Goal: Information Seeking & Learning: Learn about a topic

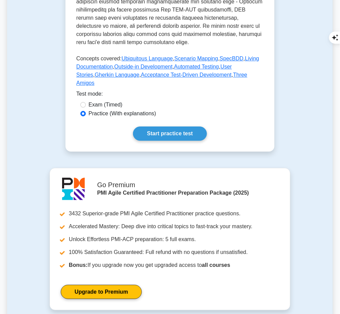
click at [187, 127] on link "Start practice test" at bounding box center [170, 134] width 74 height 14
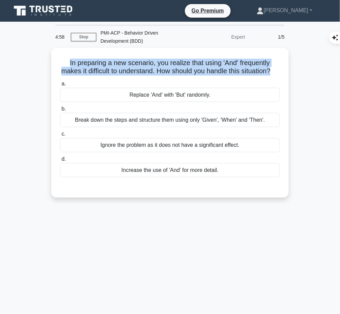
drag, startPoint x: 64, startPoint y: 57, endPoint x: 284, endPoint y: 70, distance: 220.4
click at [284, 70] on div "In preparing a new scenario, you realize that using 'And' frequently makes it d…" at bounding box center [170, 123] width 232 height 145
copy h5 "In preparing a new scenario, you realize that using 'And' frequently makes it d…"
drag, startPoint x: 229, startPoint y: 118, endPoint x: 230, endPoint y: 125, distance: 6.9
click at [230, 125] on label "b. Break down the steps and structure them using only 'Given', 'When' and 'Then…" at bounding box center [170, 116] width 220 height 22
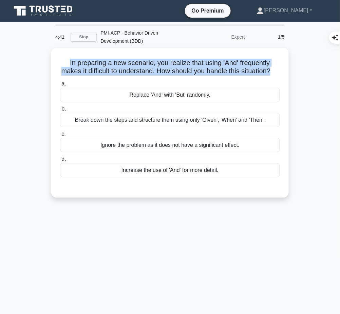
click at [230, 125] on div "Break down the steps and structure them using only 'Given', 'When' and 'Then'." at bounding box center [170, 120] width 220 height 14
click at [60, 111] on input "b. Break down the steps and structure them using only 'Given', 'When' and 'Then…" at bounding box center [60, 109] width 0 height 4
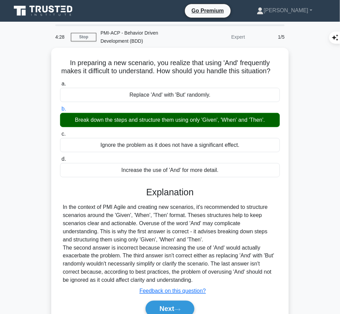
click at [146, 225] on div "In the context of PMI Agile and creating new scenarios, it's recommended to str…" at bounding box center [170, 243] width 215 height 81
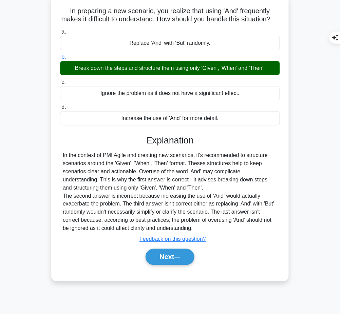
scroll to position [52, 0]
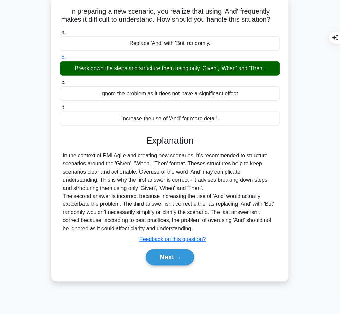
drag, startPoint x: 145, startPoint y: 147, endPoint x: 202, endPoint y: 234, distance: 104.5
click at [202, 234] on div "Explanation In the context of PMI Agile and creating new scenarios, it's recomm…" at bounding box center [170, 201] width 220 height 133
copy div "Explanation In the context of PMI Agile and creating new scenarios, it's recomm…"
click at [165, 261] on button "Next" at bounding box center [170, 258] width 49 height 16
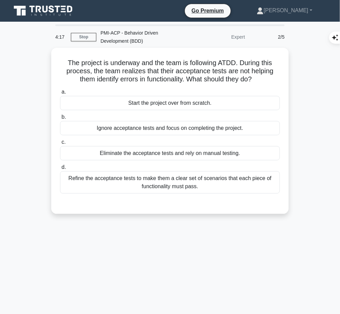
scroll to position [0, 0]
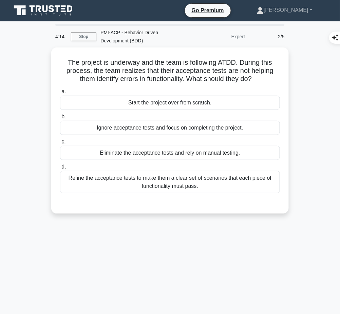
drag, startPoint x: 60, startPoint y: 59, endPoint x: 273, endPoint y: 80, distance: 214.5
click at [273, 80] on h5 "The project is underway and the team is following ATDD. During this process, th…" at bounding box center [169, 70] width 221 height 25
copy h5 "The project is underway and the team is following ATDD. During this process, th…"
click at [188, 182] on div "Refine the acceptance tests to make them a clear set of scenarios that each pie…" at bounding box center [170, 182] width 220 height 22
click at [60, 169] on input "d. Refine the acceptance tests to make them a clear set of scenarios that each …" at bounding box center [60, 167] width 0 height 4
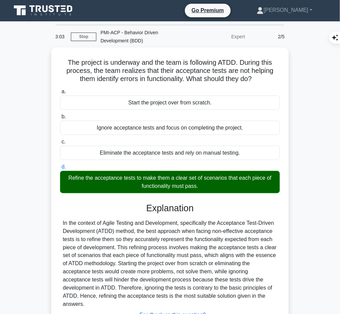
click at [132, 244] on div "In the context of Agile Testing and Development, specifically the Acceptance Te…" at bounding box center [170, 264] width 215 height 90
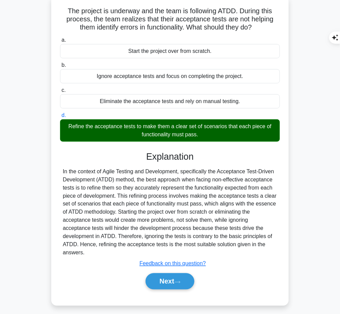
scroll to position [52, 0]
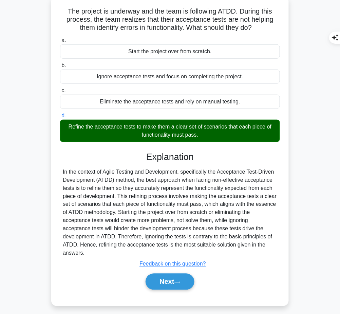
drag, startPoint x: 145, startPoint y: 154, endPoint x: 258, endPoint y: 245, distance: 144.6
click at [258, 245] on div "Explanation In the context of Agile Testing and Development, specifically the A…" at bounding box center [170, 222] width 220 height 141
copy div "Explanation In the context of Agile Testing and Development, specifically the A…"
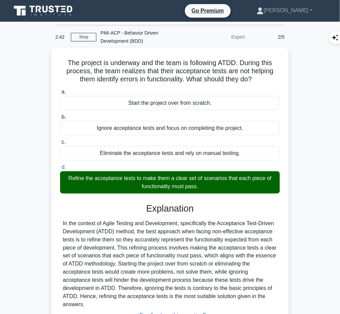
drag, startPoint x: 66, startPoint y: 62, endPoint x: 265, endPoint y: 76, distance: 199.5
click at [265, 76] on h5 "The project is underway and the team is following ATDD. During this process, th…" at bounding box center [169, 71] width 221 height 25
copy h5 "The project is underway and the team is following ATDD. During this process, th…"
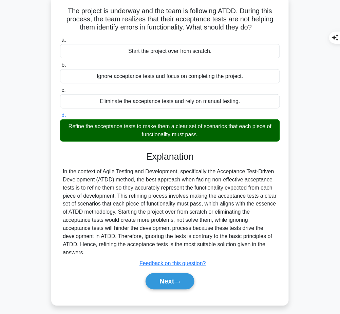
click at [171, 276] on button "Next" at bounding box center [170, 282] width 49 height 16
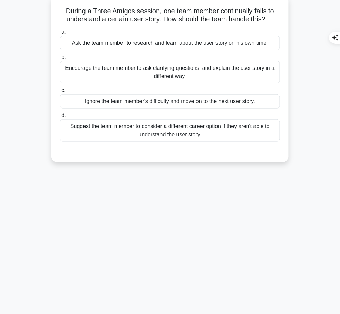
scroll to position [0, 0]
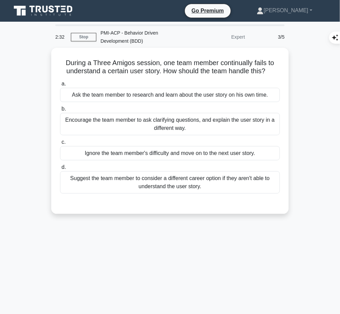
drag, startPoint x: 75, startPoint y: 57, endPoint x: 273, endPoint y: 67, distance: 198.2
click at [273, 67] on h5 "During a Three Amigos session, one team member continually fails to understand …" at bounding box center [169, 67] width 221 height 17
copy h5 "During a Three Amigos session, one team member continually fails to understand …"
click at [204, 127] on div "Encourage the team member to ask clarifying questions, and explain the user sto…" at bounding box center [170, 124] width 220 height 22
click at [60, 111] on input "b. Encourage the team member to ask clarifying questions, and explain the user …" at bounding box center [60, 109] width 0 height 4
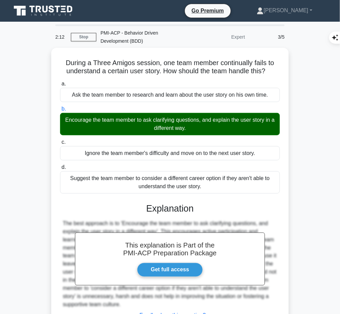
click at [130, 207] on h3 "Explanation" at bounding box center [170, 208] width 212 height 11
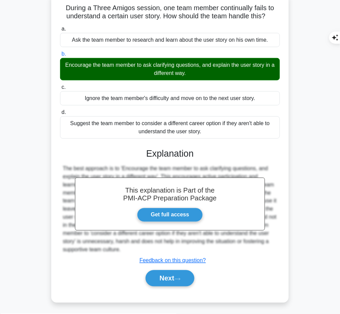
drag, startPoint x: 145, startPoint y: 147, endPoint x: 154, endPoint y: 249, distance: 101.9
click at [154, 249] on div "This explanation is Part of the PMI-ACP Preparation Package Get full access Exp…" at bounding box center [170, 214] width 220 height 149
copy div "Explanation The best approach is to 'Encourage the team member to ask clarifyin…"
click at [156, 275] on button "Next" at bounding box center [170, 279] width 49 height 16
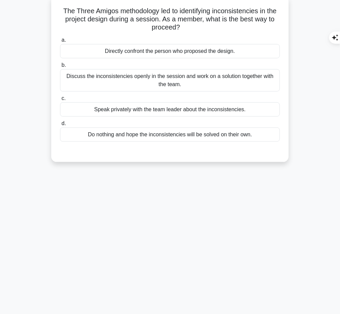
scroll to position [0, 0]
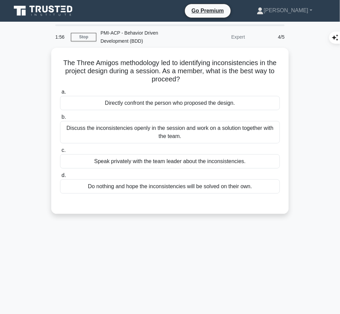
drag, startPoint x: 66, startPoint y: 60, endPoint x: 186, endPoint y: 76, distance: 120.9
click at [186, 76] on h5 "The Three Amigos methodology led to identifying inconsistencies in the project …" at bounding box center [169, 71] width 221 height 25
copy h5 "The Three Amigos methodology led to identifying inconsistencies in the project …"
click at [254, 127] on div "Discuss the inconsistencies openly in the session and work on a solution togeth…" at bounding box center [170, 132] width 220 height 22
click at [60, 120] on input "b. Discuss the inconsistencies openly in the session and work on a solution tog…" at bounding box center [60, 117] width 0 height 4
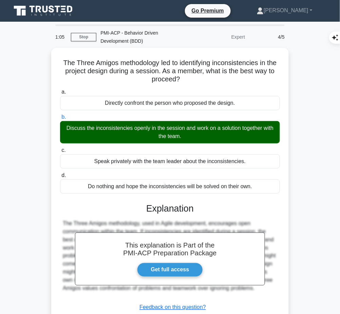
click at [174, 213] on h3 "Explanation" at bounding box center [170, 208] width 212 height 11
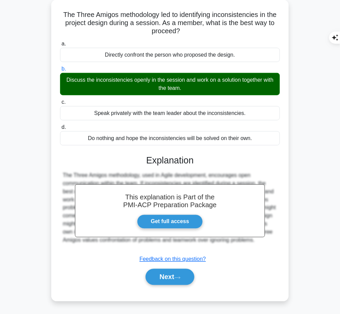
scroll to position [49, 0]
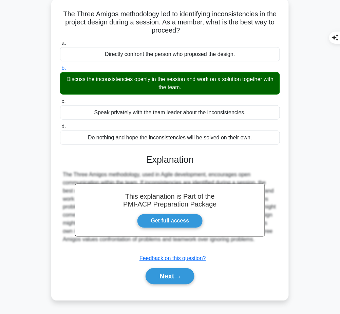
drag, startPoint x: 144, startPoint y: 159, endPoint x: 278, endPoint y: 237, distance: 154.4
click at [278, 237] on div "This explanation is Part of the PMI-ACP Preparation Package Get full access Exp…" at bounding box center [170, 216] width 220 height 141
copy div "Explanation The Three Amigos methodology, used in Agile development, encourages…"
click at [171, 278] on button "Next" at bounding box center [170, 277] width 49 height 16
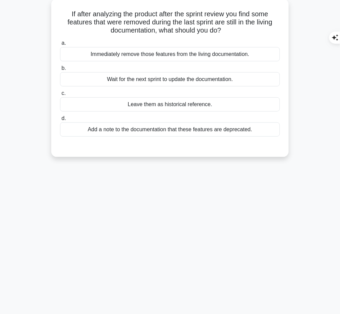
scroll to position [0, 0]
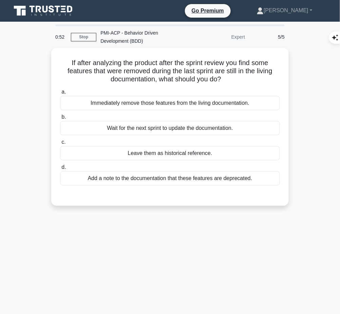
drag, startPoint x: 61, startPoint y: 58, endPoint x: 237, endPoint y: 80, distance: 177.3
click at [237, 80] on h5 "If after analyzing the product after the sprint review you find some features t…" at bounding box center [169, 71] width 221 height 25
copy h5 "If after analyzing the product after the sprint review you find some features t…"
click at [253, 177] on div "Add a note to the documentation that these features are deprecated." at bounding box center [170, 178] width 220 height 14
click at [60, 170] on input "d. Add a note to the documentation that these features are deprecated." at bounding box center [60, 167] width 0 height 4
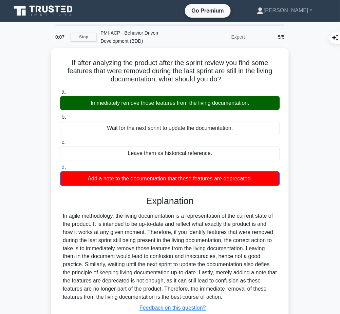
click at [166, 243] on div "In agile methodology, the living documentation is a representation of the curre…" at bounding box center [170, 257] width 215 height 90
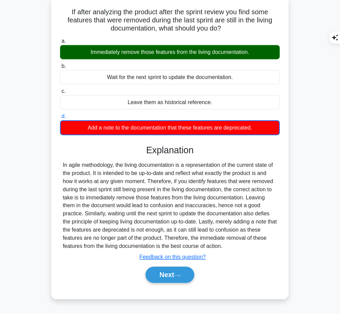
scroll to position [52, 0]
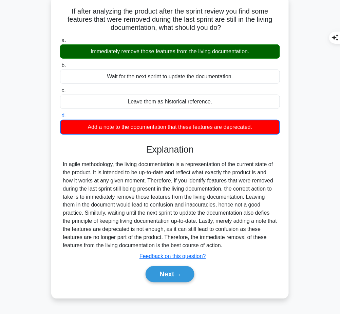
drag, startPoint x: 144, startPoint y: 144, endPoint x: 254, endPoint y: 243, distance: 147.8
click at [254, 243] on div "Explanation Submit feedback Feedback on this question? Next" at bounding box center [170, 214] width 220 height 141
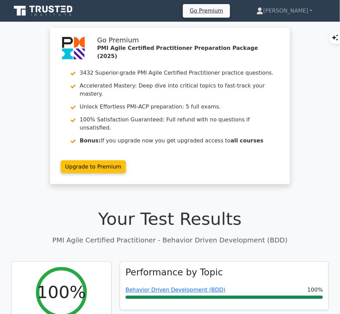
click at [142, 287] on link "Behavior Driven Development (BDD)" at bounding box center [176, 290] width 100 height 6
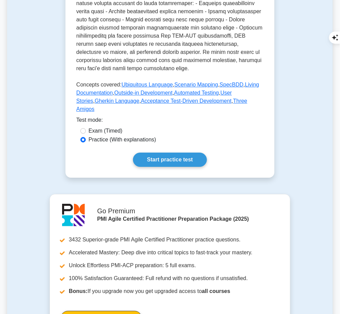
click at [162, 153] on link "Start practice test" at bounding box center [170, 160] width 74 height 14
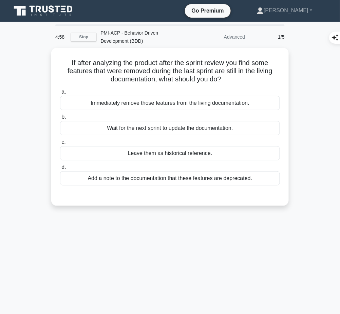
drag, startPoint x: 63, startPoint y: 58, endPoint x: 232, endPoint y: 79, distance: 170.7
click at [232, 79] on h5 "If after analyzing the product after the sprint review you find some features t…" at bounding box center [169, 71] width 221 height 25
copy h5 "If after analyzing the product after the sprint review you find some features t…"
click at [237, 105] on div "Immediately remove those features from the living documentation." at bounding box center [170, 103] width 220 height 14
click at [60, 94] on input "a. Immediately remove those features from the living documentation." at bounding box center [60, 92] width 0 height 4
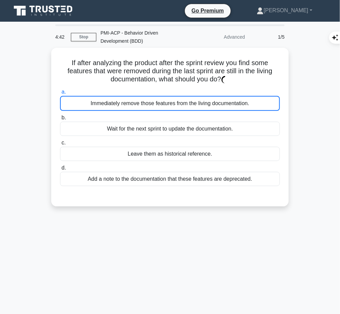
scroll to position [52, 0]
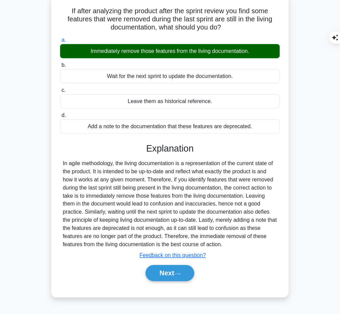
click at [178, 274] on icon at bounding box center [177, 275] width 6 height 4
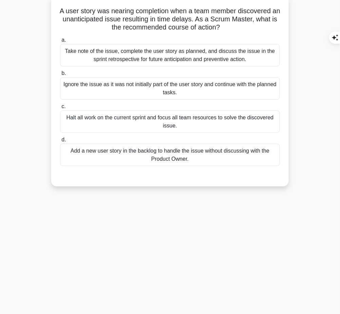
scroll to position [0, 0]
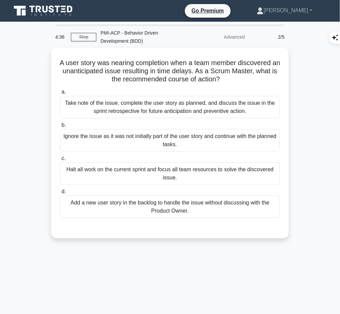
drag, startPoint x: 63, startPoint y: 62, endPoint x: 230, endPoint y: 81, distance: 168.0
click at [230, 81] on h5 "A user story was nearing completion when a team member discovered an unanticipa…" at bounding box center [169, 71] width 221 height 25
copy h5 "A user story was nearing completion when a team member discovered an unanticipa…"
click at [245, 108] on div "Take note of the issue, complete the user story as planned, and discuss the iss…" at bounding box center [170, 107] width 220 height 22
click at [60, 94] on input "a. Take note of the issue, complete the user story as planned, and discuss the …" at bounding box center [60, 92] width 0 height 4
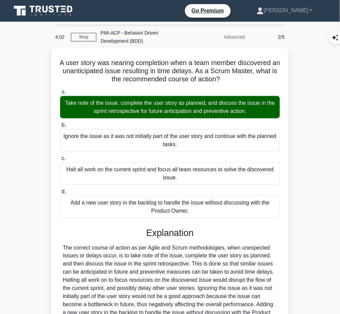
click at [169, 233] on h3 "Explanation" at bounding box center [170, 233] width 212 height 11
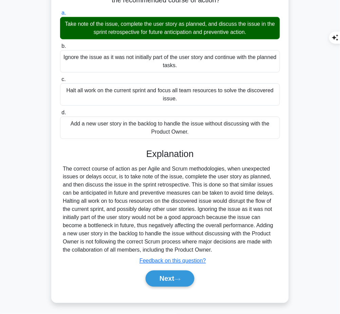
drag, startPoint x: 147, startPoint y: 150, endPoint x: 238, endPoint y: 250, distance: 134.8
click at [238, 250] on div "Explanation Submit feedback Feedback on this question? Next" at bounding box center [170, 219] width 220 height 141
copy div "Explanation The correct course of action as per Agile and Scrum methodologies, …"
click at [169, 274] on button "Next" at bounding box center [170, 279] width 49 height 16
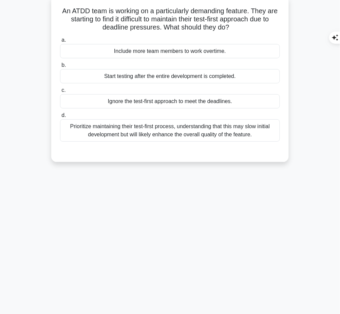
scroll to position [0, 0]
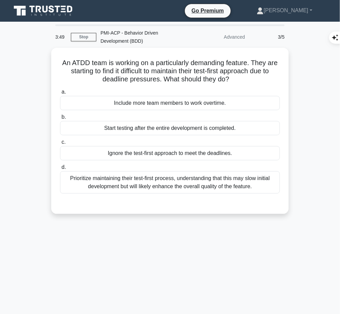
drag, startPoint x: 55, startPoint y: 58, endPoint x: 231, endPoint y: 82, distance: 177.1
click at [231, 82] on div "An ATDD team is working on a particularly demanding feature. They are starting …" at bounding box center [170, 131] width 232 height 161
copy h5 "An ATDD team is working on a particularly demanding feature. They are starting …"
click at [208, 188] on div "Prioritize maintaining their test-first process, understanding that this may sl…" at bounding box center [170, 182] width 220 height 22
click at [60, 170] on input "d. Prioritize maintaining their test-first process, understanding that this may…" at bounding box center [60, 167] width 0 height 4
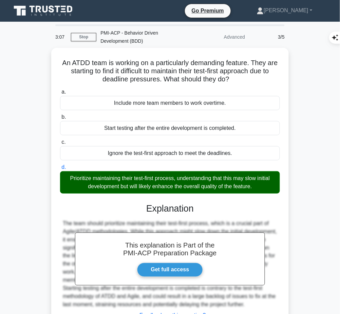
click at [147, 216] on div "This explanation is Part of the PMI-ACP Preparation Package Get full access Exp…" at bounding box center [170, 269] width 220 height 149
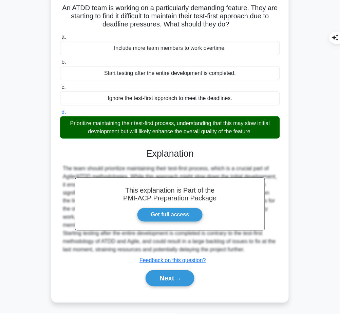
drag, startPoint x: 147, startPoint y: 146, endPoint x: 278, endPoint y: 250, distance: 167.9
click at [278, 250] on div "This explanation is Part of the PMI-ACP Preparation Package Get full access Exp…" at bounding box center [170, 214] width 220 height 149
copy div "Explanation The team should prioritize maintaining their test-first process, wh…"
click at [165, 280] on button "Next" at bounding box center [170, 279] width 49 height 16
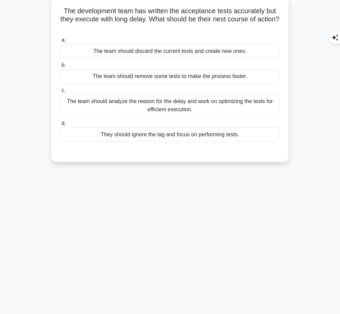
scroll to position [0, 0]
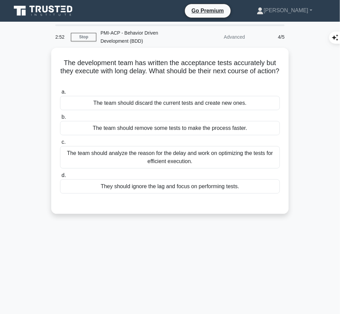
drag, startPoint x: 58, startPoint y: 59, endPoint x: 189, endPoint y: 76, distance: 132.1
click at [189, 76] on div "The development team has written the acceptance tests accurately but they execu…" at bounding box center [170, 131] width 232 height 161
copy h5 "The development team has written the acceptance tests accurately but they execu…"
click at [236, 75] on h5 "The development team has written the acceptance tests accurately but they execu…" at bounding box center [169, 71] width 221 height 25
click at [173, 152] on div "The team should analyze the reason for the delay and work on optimizing the tes…" at bounding box center [170, 157] width 220 height 22
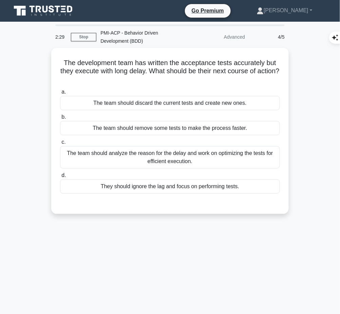
click at [60, 145] on input "c. The team should analyze the reason for the delay and work on optimizing the …" at bounding box center [60, 142] width 0 height 4
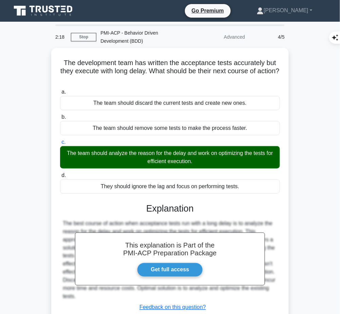
click at [165, 209] on h3 "Explanation" at bounding box center [170, 208] width 212 height 11
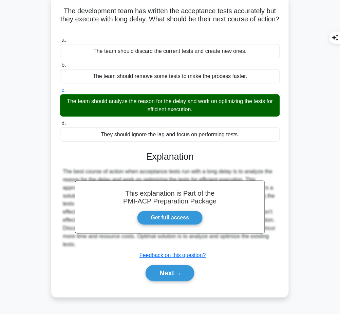
drag, startPoint x: 147, startPoint y: 154, endPoint x: 99, endPoint y: 245, distance: 102.8
click at [99, 245] on div "This explanation is Part of the PMI-ACP Preparation Package Get full access Exp…" at bounding box center [170, 213] width 220 height 141
copy div "Explanation The best course of action when acceptance tests run with a long del…"
click at [174, 275] on button "Next" at bounding box center [170, 273] width 49 height 16
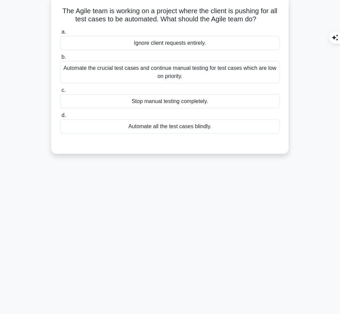
scroll to position [0, 0]
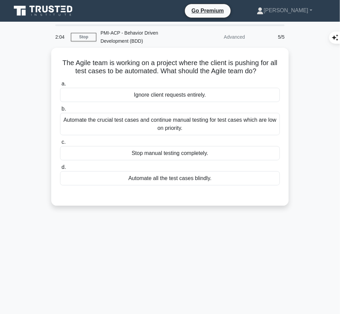
drag, startPoint x: 172, startPoint y: 52, endPoint x: 269, endPoint y: 70, distance: 99.1
click at [269, 70] on div "The Agile team is working on a project where the client is pushing for all test…" at bounding box center [170, 127] width 232 height 153
copy h5 "The Agile team is working on a project where the client is pushing for all test…"
click at [239, 122] on div "Automate the crucial test cases and continue manual testing for test cases whic…" at bounding box center [170, 124] width 220 height 22
click at [60, 111] on input "b. Automate the crucial test cases and continue manual testing for test cases w…" at bounding box center [60, 109] width 0 height 4
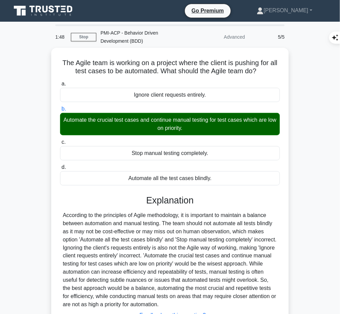
click at [169, 258] on div at bounding box center [170, 261] width 215 height 98
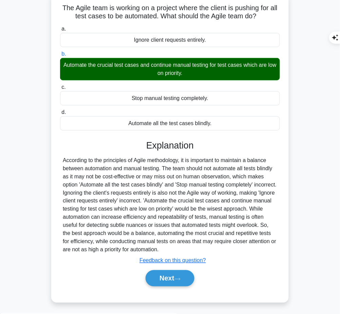
drag, startPoint x: 146, startPoint y: 142, endPoint x: 217, endPoint y: 247, distance: 126.7
click at [217, 247] on div "Explanation Submit feedback Feedback on this question? Next" at bounding box center [170, 214] width 220 height 149
copy div "Explanation According to the principles of Agile methodology, it is important t…"
click at [169, 274] on button "Next" at bounding box center [170, 279] width 49 height 16
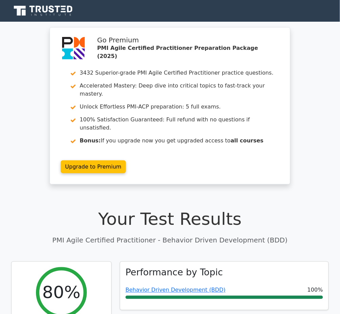
click at [173, 287] on link "Behavior Driven Development (BDD)" at bounding box center [176, 290] width 100 height 6
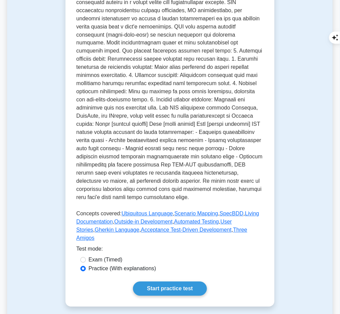
scroll to position [217, 0]
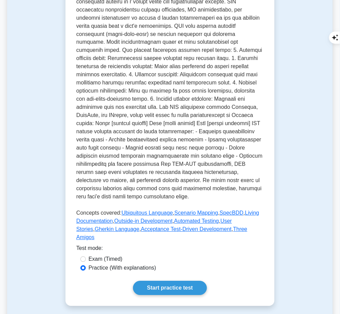
click at [173, 281] on link "Start practice test" at bounding box center [170, 288] width 74 height 14
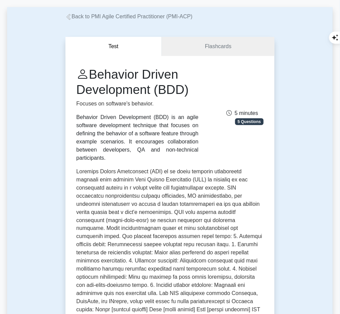
scroll to position [26, 0]
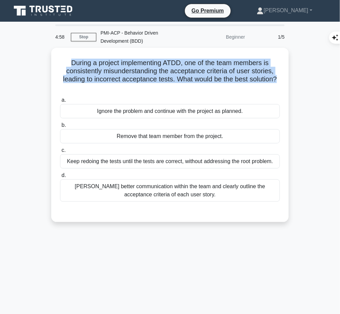
drag, startPoint x: 68, startPoint y: 61, endPoint x: 256, endPoint y: 52, distance: 189.0
click at [282, 76] on div "During a project implementing ATDD, one of the team members is consistently mis…" at bounding box center [170, 135] width 232 height 169
copy h5 "During a project implementing ATDD, one of the team members is consistently mis…"
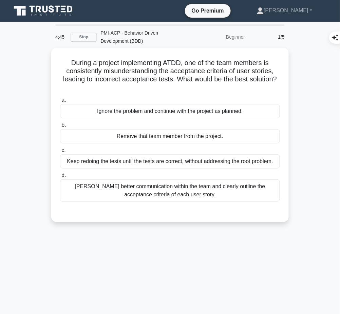
click at [229, 186] on div "[PERSON_NAME] better communication within the team and clearly outline the acce…" at bounding box center [170, 191] width 220 height 22
click at [60, 178] on input "d. Foster better communication within the team and clearly outline the acceptan…" at bounding box center [60, 175] width 0 height 4
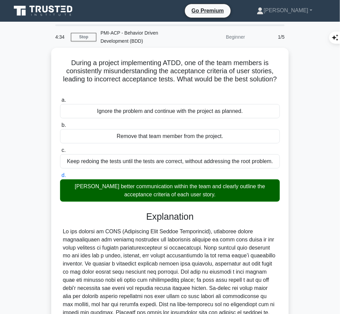
click at [191, 237] on div at bounding box center [170, 281] width 215 height 106
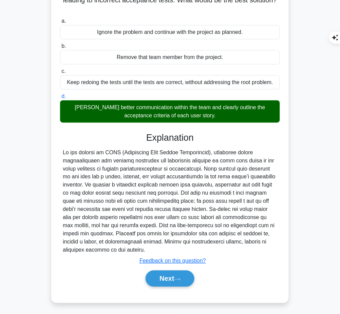
drag, startPoint x: 145, startPoint y: 134, endPoint x: 131, endPoint y: 248, distance: 114.3
click at [131, 248] on div "Explanation Submit feedback Feedback on this question? Next" at bounding box center [170, 211] width 220 height 158
copy div "Explanation In the context of ATDD (Acceptance Test Driven Development), foster…"
click at [156, 280] on button "Next" at bounding box center [170, 279] width 49 height 16
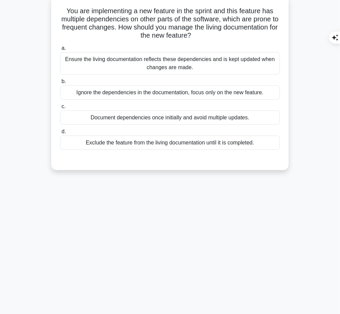
scroll to position [0, 0]
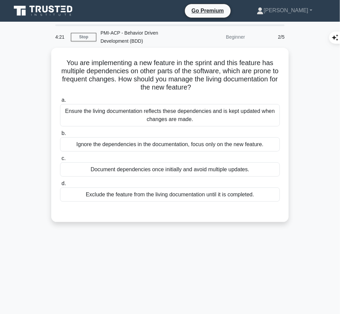
drag, startPoint x: 57, startPoint y: 55, endPoint x: 229, endPoint y: 84, distance: 174.5
click at [229, 84] on div "You are implementing a new feature in the sprint and this feature has multiple …" at bounding box center [170, 135] width 232 height 169
copy h5 "You are implementing a new feature in the sprint and this feature has multiple …"
click at [257, 119] on div "Ensure the living documentation reflects these dependencies and is kept updated…" at bounding box center [170, 115] width 220 height 22
click at [60, 103] on input "a. Ensure the living documentation reflects these dependencies and is kept upda…" at bounding box center [60, 100] width 0 height 4
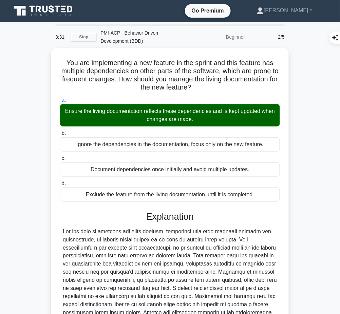
click at [134, 228] on div at bounding box center [170, 281] width 215 height 106
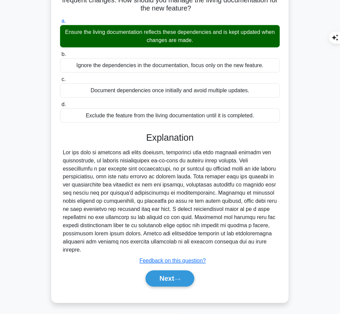
drag, startPoint x: 145, startPoint y: 136, endPoint x: 106, endPoint y: 252, distance: 123.0
click at [106, 252] on div "Explanation Submit feedback Feedback on this question? Next" at bounding box center [170, 211] width 220 height 158
copy div "Explanation The key part of managing any agile project, especially ones with fr…"
click at [166, 276] on button "Next" at bounding box center [170, 279] width 49 height 16
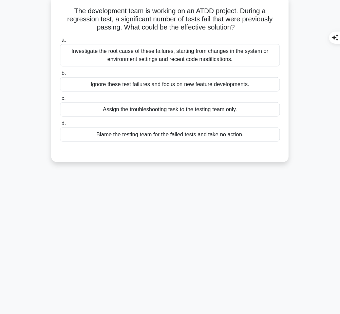
scroll to position [0, 0]
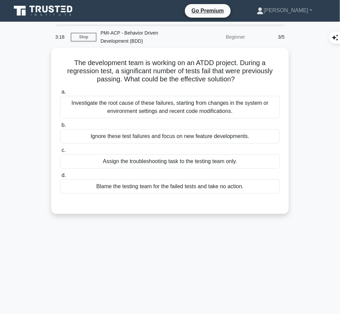
drag, startPoint x: 63, startPoint y: 58, endPoint x: 251, endPoint y: 77, distance: 188.7
click at [251, 77] on h5 "The development team is working on an ATDD project. During a regression test, a…" at bounding box center [169, 71] width 221 height 25
copy h5 "The development team is working on an ATDD project. During a regression test, a…"
click at [253, 109] on div "Investigate the root cause of these failures, starting from changes in the syst…" at bounding box center [170, 107] width 220 height 22
click at [60, 94] on input "a. Investigate the root cause of these failures, starting from changes in the s…" at bounding box center [60, 92] width 0 height 4
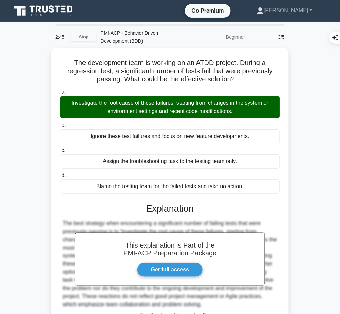
click at [144, 216] on div "This explanation is Part of the PMI-ACP Preparation Package Get full access Exp…" at bounding box center [170, 269] width 220 height 149
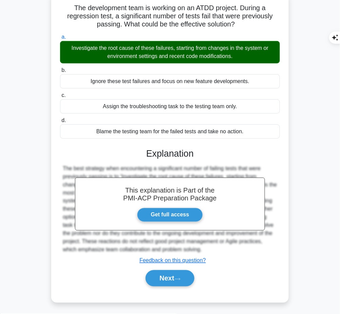
drag, startPoint x: 145, startPoint y: 147, endPoint x: 220, endPoint y: 250, distance: 127.2
click at [220, 250] on div "This explanation is Part of the PMI-ACP Preparation Package Get full access Exp…" at bounding box center [170, 214] width 220 height 149
copy div "Explanation The best strategy when encountering a significant number of failing…"
click at [162, 276] on button "Next" at bounding box center [170, 279] width 49 height 16
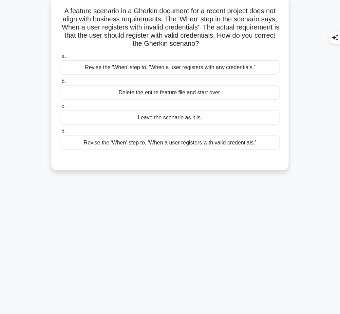
scroll to position [0, 0]
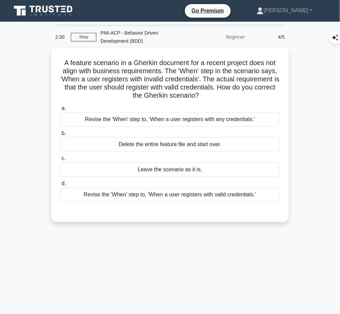
drag, startPoint x: 62, startPoint y: 59, endPoint x: 224, endPoint y: 94, distance: 165.5
click at [224, 94] on h5 "A feature scenario in a Gherkin document for a recent project does not align wi…" at bounding box center [169, 79] width 221 height 41
copy h5 "A feature scenario in a Gherkin document for a recent project does not align wi…"
click at [220, 194] on div "Revise the 'When' step to, 'When a user registers with valid credentials.'" at bounding box center [170, 195] width 220 height 14
click at [60, 186] on input "d. Revise the 'When' step to, 'When a user registers with valid credentials.'" at bounding box center [60, 184] width 0 height 4
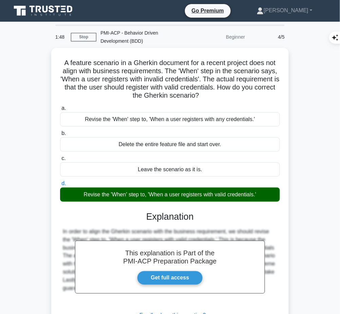
click at [170, 215] on h3 "Explanation" at bounding box center [170, 217] width 212 height 11
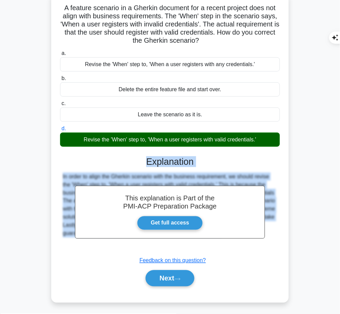
drag, startPoint x: 145, startPoint y: 157, endPoint x: 183, endPoint y: 243, distance: 94.6
click at [183, 243] on div "This explanation is Part of the PMI-ACP Preparation Package Get full access Exp…" at bounding box center [170, 218] width 220 height 141
copy div "Explanation In order to align the Gherkin scenario with the business requiremen…"
click at [163, 282] on button "Next" at bounding box center [170, 279] width 49 height 16
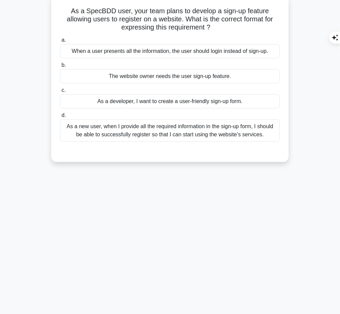
scroll to position [0, 0]
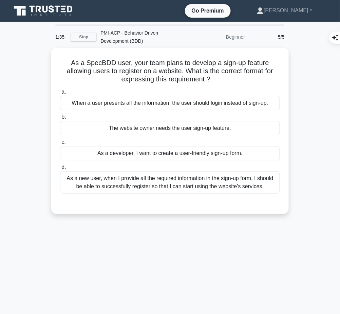
drag, startPoint x: 70, startPoint y: 59, endPoint x: 247, endPoint y: 77, distance: 178.1
click at [247, 77] on h5 "As a SpecBDD user, your team plans to develop a sign-up feature allowing users …" at bounding box center [169, 71] width 221 height 25
copy h5 "As a SpecBDD user, your team plans to develop a sign-up feature allowing users …"
click at [235, 178] on div "As a new user, when I provide all the required information in the sign-up form,…" at bounding box center [170, 182] width 220 height 22
click at [60, 170] on input "d. As a new user, when I provide all the required information in the sign-up fo…" at bounding box center [60, 167] width 0 height 4
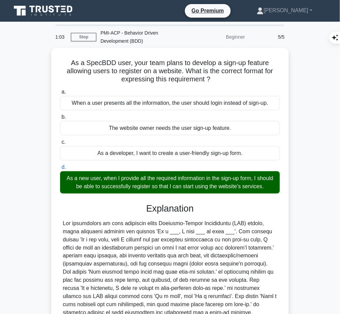
click at [150, 242] on div at bounding box center [170, 269] width 215 height 98
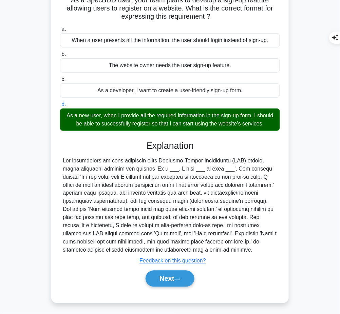
drag, startPoint x: 147, startPoint y: 146, endPoint x: 158, endPoint y: 249, distance: 103.1
click at [158, 249] on div "Explanation Submit feedback Feedback on this question? Next" at bounding box center [170, 215] width 220 height 149
copy div "Explanation The requirement is best described using Behavior-Driven Development…"
click at [160, 275] on button "Next" at bounding box center [170, 279] width 49 height 16
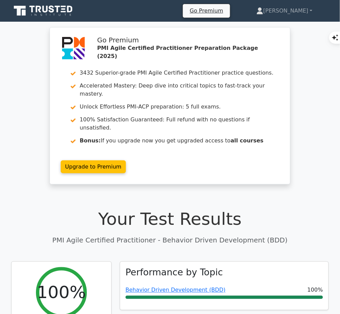
click at [165, 287] on link "Behavior Driven Development (BDD)" at bounding box center [176, 290] width 100 height 6
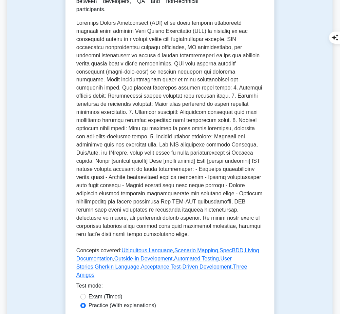
scroll to position [241, 0]
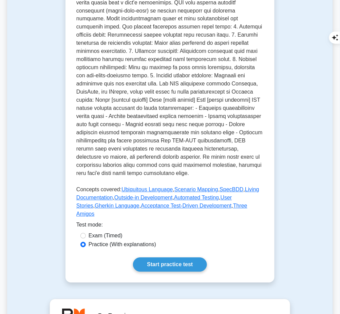
click at [189, 258] on link "Start practice test" at bounding box center [170, 265] width 74 height 14
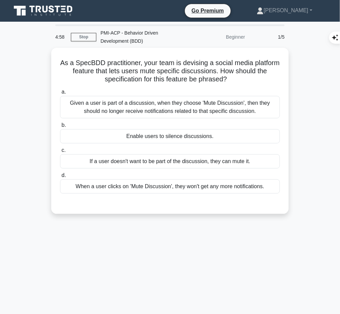
drag, startPoint x: 69, startPoint y: 58, endPoint x: 246, endPoint y: 77, distance: 177.6
click at [246, 77] on h5 "As a SpecBDD practitioner, your team is devising a social media platform featur…" at bounding box center [169, 71] width 221 height 25
copy h5 "As a SpecBDD practitioner, your team is devising a social media platform featur…"
click at [241, 107] on div "Given a user is part of a discussion, when they choose 'Mute Discussion', then …" at bounding box center [170, 107] width 220 height 22
click at [60, 94] on input "a. Given a user is part of a discussion, when they choose 'Mute Discussion', th…" at bounding box center [60, 92] width 0 height 4
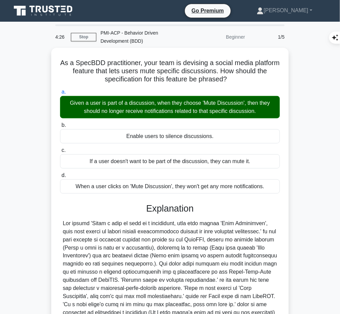
click at [180, 226] on div at bounding box center [170, 273] width 215 height 106
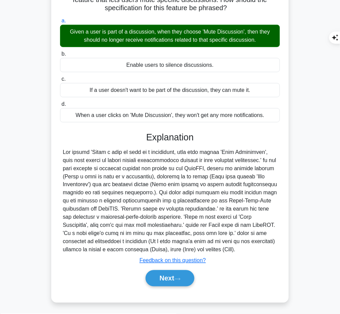
drag, startPoint x: 143, startPoint y: 135, endPoint x: 233, endPoint y: 246, distance: 142.4
click at [233, 246] on div "Explanation Submit feedback Feedback on this question? Next" at bounding box center [170, 211] width 220 height 158
copy div "Explanation The answer 'Given a user is part of a discussion, when they choose …"
click at [160, 281] on button "Next" at bounding box center [170, 279] width 49 height 16
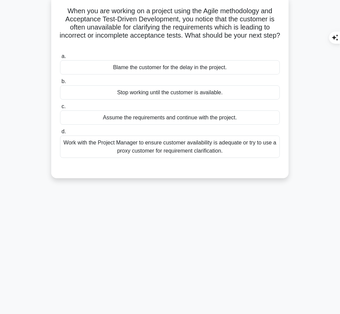
scroll to position [0, 0]
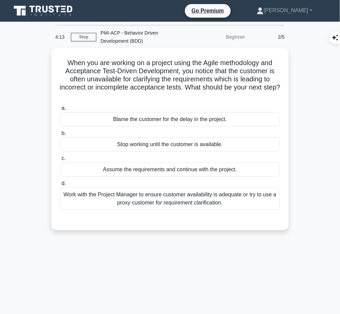
drag, startPoint x: 62, startPoint y: 58, endPoint x: 174, endPoint y: 96, distance: 118.7
click at [174, 96] on h5 "When you are working on a project using the Agile methodology and Acceptance Te…" at bounding box center [169, 79] width 221 height 41
copy h5 "When you are working on a project using the Agile methodology and Acceptance Te…"
click at [232, 192] on div "Work with the Project Manager to ensure customer availability is adequate or tr…" at bounding box center [170, 199] width 220 height 22
click at [60, 186] on input "d. Work with the Project Manager to ensure customer availability is adequate or…" at bounding box center [60, 184] width 0 height 4
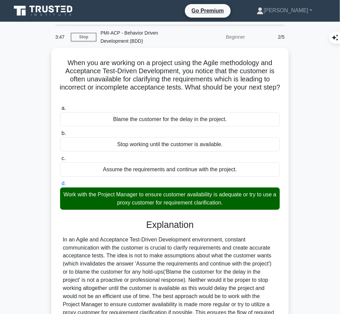
scroll to position [79, 0]
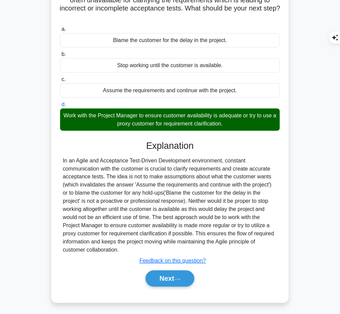
click at [174, 278] on button "Next" at bounding box center [170, 279] width 49 height 16
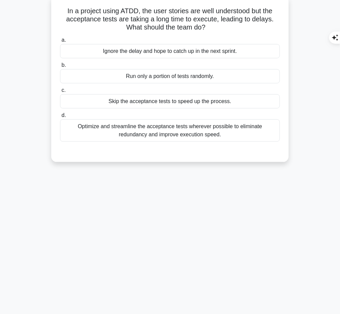
scroll to position [0, 0]
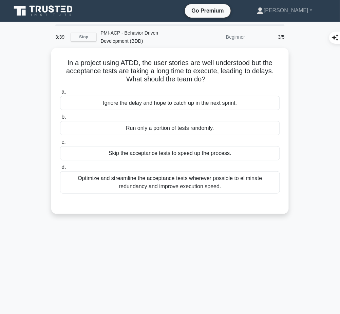
drag, startPoint x: 64, startPoint y: 57, endPoint x: 211, endPoint y: 76, distance: 147.9
click at [211, 76] on h5 "In a project using ATDD, the user stories are well understood but the acceptanc…" at bounding box center [169, 71] width 221 height 25
copy h5 "In a project using ATDD, the user stories are well understood but the acceptanc…"
click at [241, 178] on div "Optimize and streamline the acceptance tests wherever possible to eliminate red…" at bounding box center [170, 182] width 220 height 22
click at [60, 170] on input "d. Optimize and streamline the acceptance tests wherever possible to eliminate …" at bounding box center [60, 167] width 0 height 4
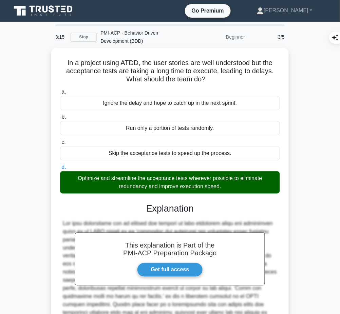
click at [193, 215] on div "This explanation is Part of the PMI-ACP Preparation Package Get full access Exp…" at bounding box center [170, 278] width 220 height 166
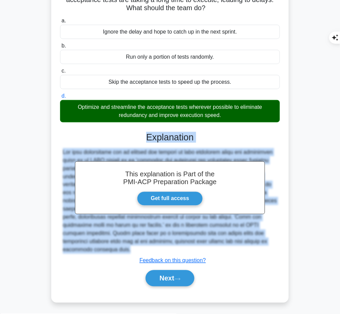
drag, startPoint x: 147, startPoint y: 134, endPoint x: 107, endPoint y: 257, distance: 128.4
click at [107, 257] on div "This explanation is Part of the PMI-ACP Preparation Package Get full access Exp…" at bounding box center [170, 207] width 220 height 166
copy div "Explanation The most appropriate way to address the problem of long execution t…"
click at [162, 273] on button "Next" at bounding box center [170, 279] width 49 height 16
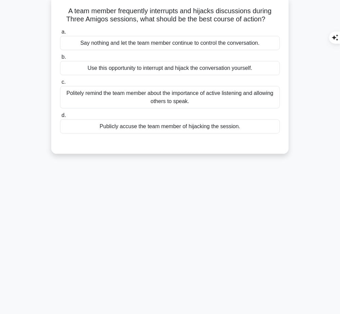
scroll to position [0, 0]
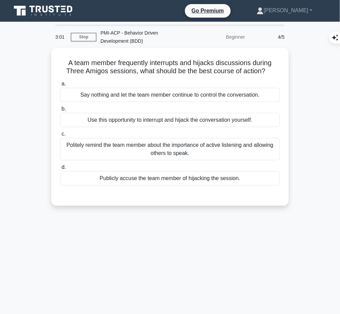
drag, startPoint x: 63, startPoint y: 57, endPoint x: 269, endPoint y: 69, distance: 206.1
click at [269, 69] on h5 "A team member frequently interrupts and hijacks discussions during Three Amigos…" at bounding box center [169, 67] width 221 height 17
copy h5 "A team member frequently interrupts and hijacks discussions during Three Amigos…"
click at [208, 145] on div "Politely remind the team member about the importance of active listening and al…" at bounding box center [170, 149] width 220 height 22
click at [60, 136] on input "c. Politely remind the team member about the importance of active listening and…" at bounding box center [60, 134] width 0 height 4
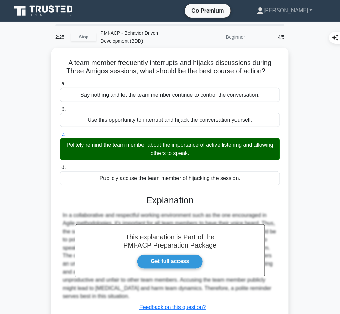
scroll to position [52, 0]
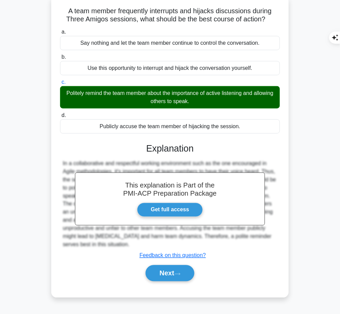
click at [176, 272] on button "Next" at bounding box center [170, 273] width 49 height 16
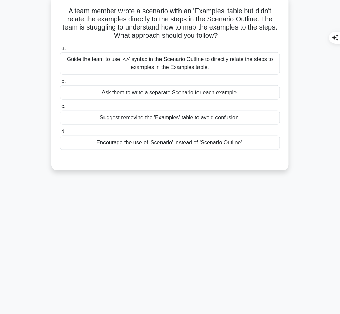
scroll to position [0, 0]
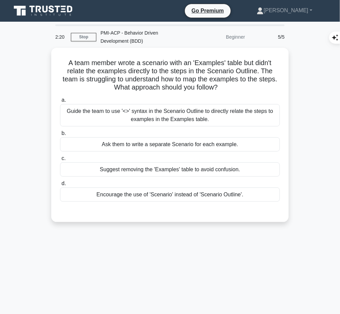
drag, startPoint x: 62, startPoint y: 60, endPoint x: 236, endPoint y: 87, distance: 176.7
click at [236, 87] on h5 "A team member wrote a scenario with an 'Examples' table but didn't relate the e…" at bounding box center [169, 75] width 221 height 33
copy h5 "A team member wrote a scenario with an 'Examples' table but didn't relate the e…"
click at [237, 111] on div "Guide the team to use '<>' syntax in the Scenario Outline to directly relate th…" at bounding box center [170, 115] width 220 height 22
click at [60, 103] on input "a. Guide the team to use '<>' syntax in the Scenario Outline to directly relate…" at bounding box center [60, 100] width 0 height 4
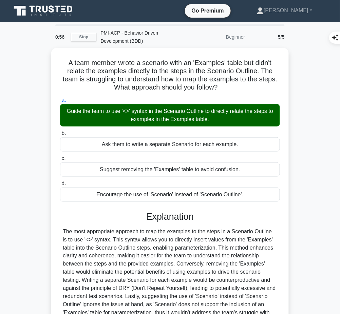
click at [157, 263] on div "The most appropriate approach to map the examples to the steps in a Scenario Ou…" at bounding box center [170, 277] width 215 height 98
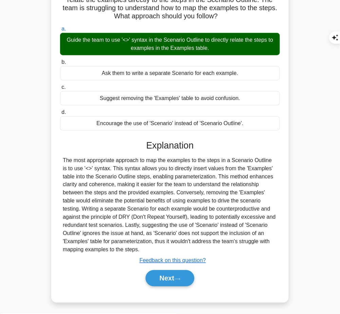
drag, startPoint x: 146, startPoint y: 143, endPoint x: 151, endPoint y: 247, distance: 105.0
click at [151, 247] on div "Explanation Submit feedback Feedback on this question? Next" at bounding box center [170, 214] width 220 height 149
copy div "Explanation The most appropriate approach to map the examples to the steps in a…"
click at [190, 277] on button "Next" at bounding box center [170, 279] width 49 height 16
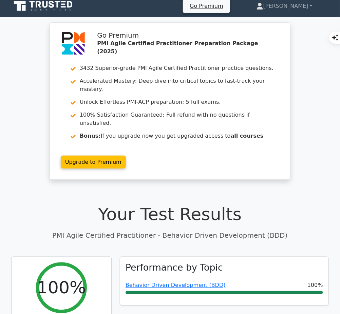
click at [187, 282] on link "Behavior Driven Development (BDD)" at bounding box center [176, 285] width 100 height 6
